Goal: Find specific page/section: Find specific page/section

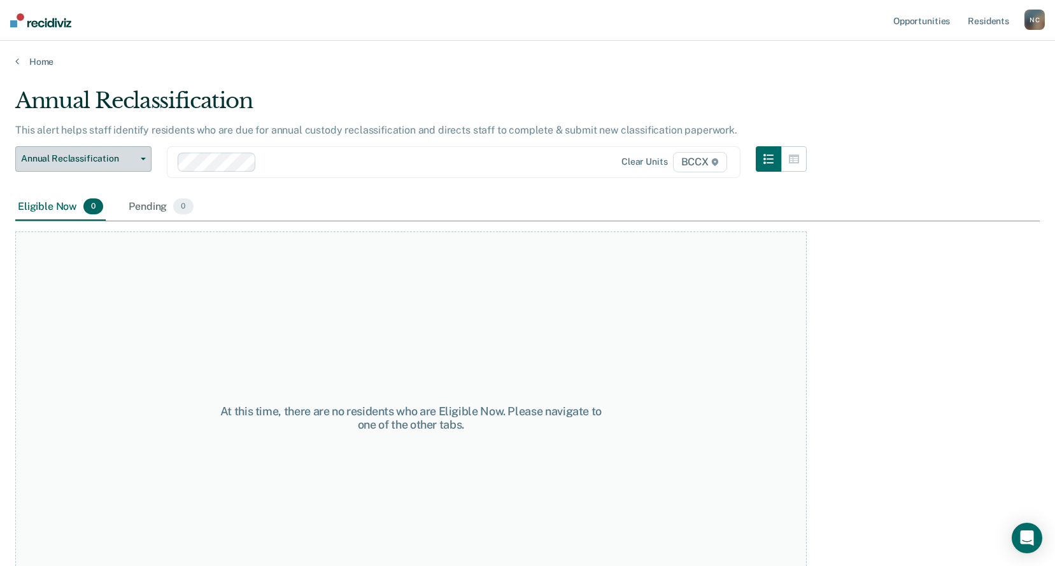
click at [119, 167] on button "Annual Reclassification" at bounding box center [83, 158] width 136 height 25
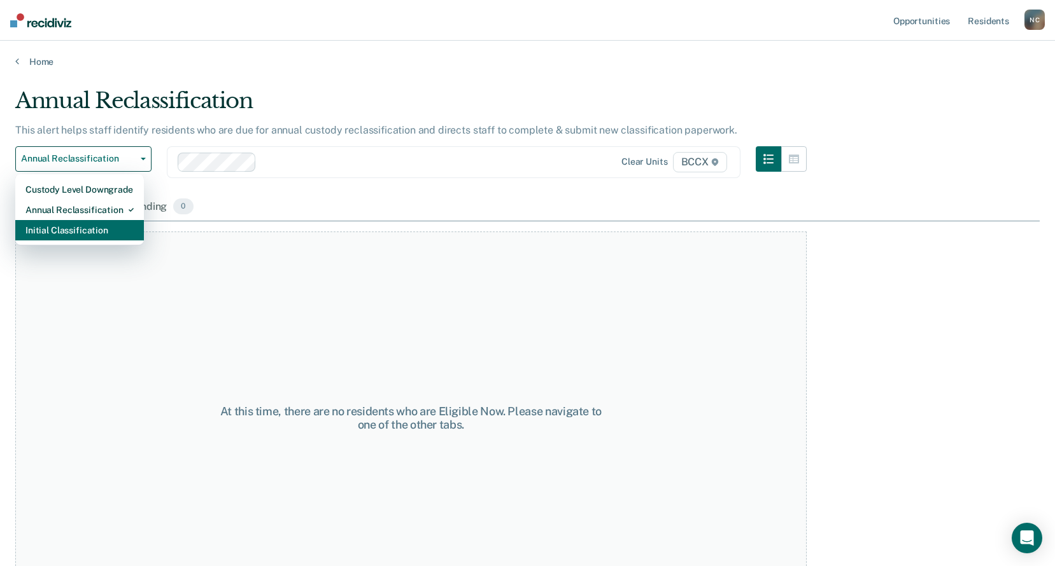
click at [111, 234] on div "Initial Classification" at bounding box center [79, 230] width 108 height 20
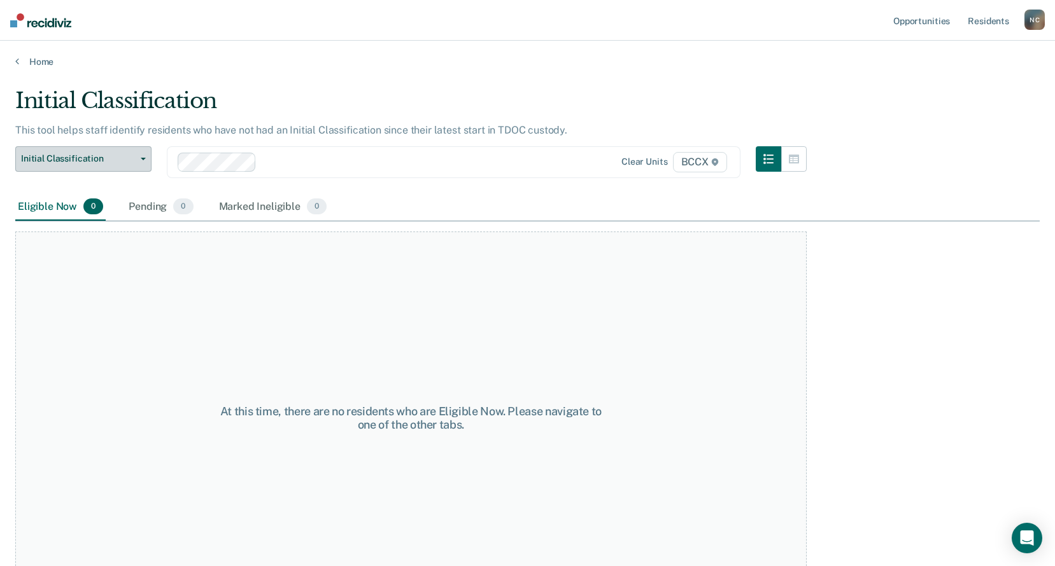
click at [115, 165] on button "Initial Classification" at bounding box center [83, 158] width 136 height 25
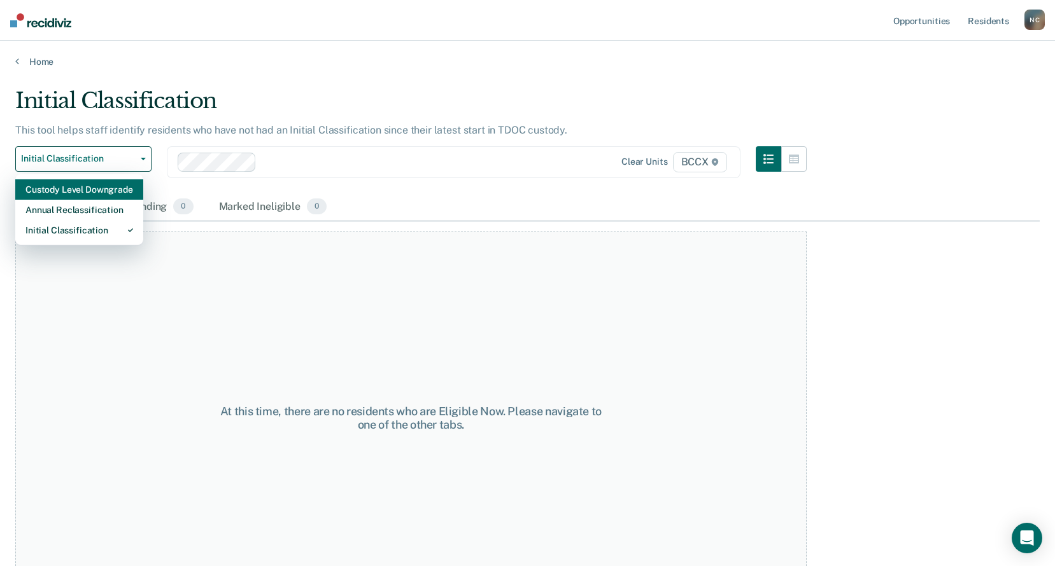
click at [113, 183] on div "Custody Level Downgrade" at bounding box center [79, 189] width 108 height 20
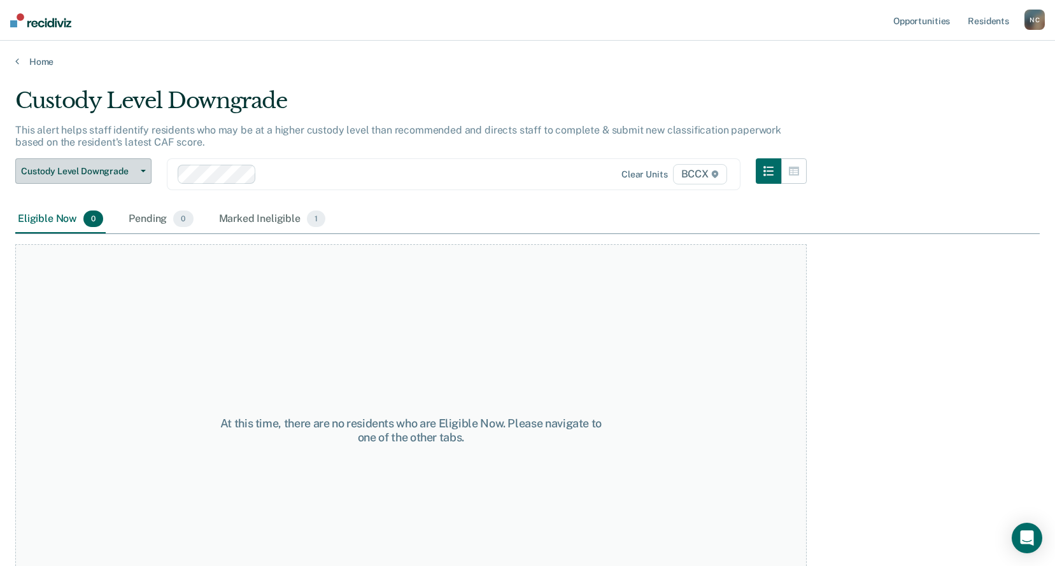
click at [116, 172] on span "Custody Level Downgrade" at bounding box center [78, 171] width 115 height 11
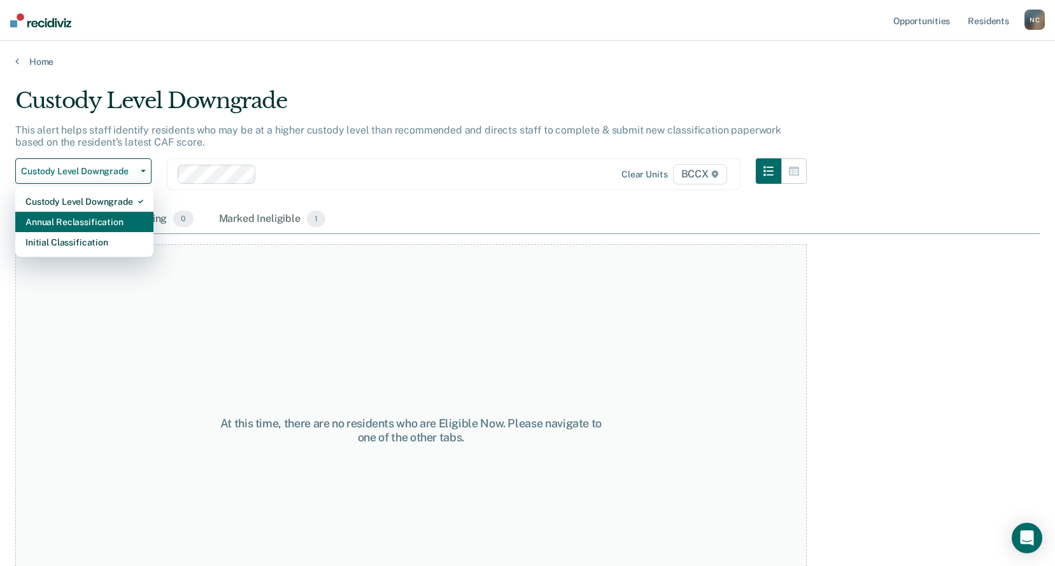
click at [118, 218] on div "Annual Reclassification" at bounding box center [84, 222] width 118 height 20
